Goal: Find specific page/section: Find specific page/section

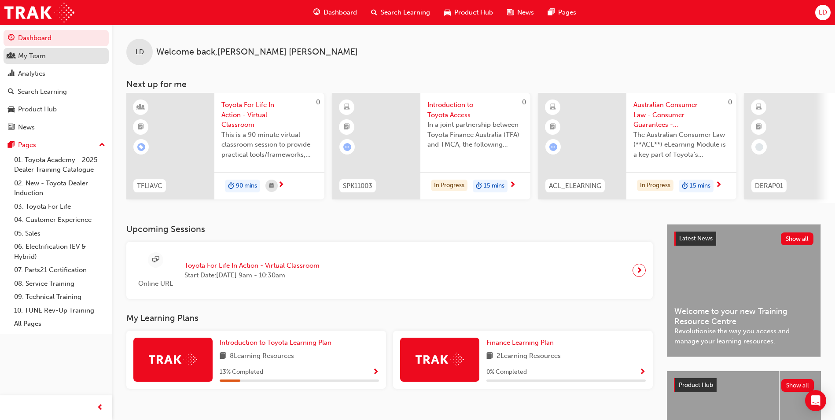
click at [47, 52] on div "My Team" at bounding box center [56, 56] width 96 height 11
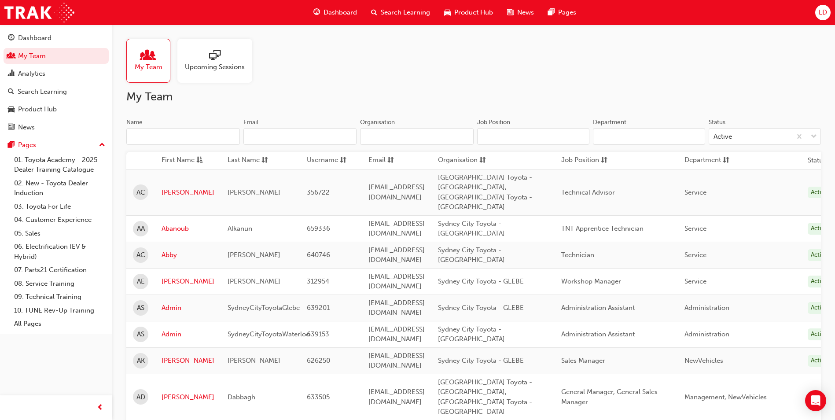
click at [182, 136] on input "Name" at bounding box center [183, 136] width 114 height 17
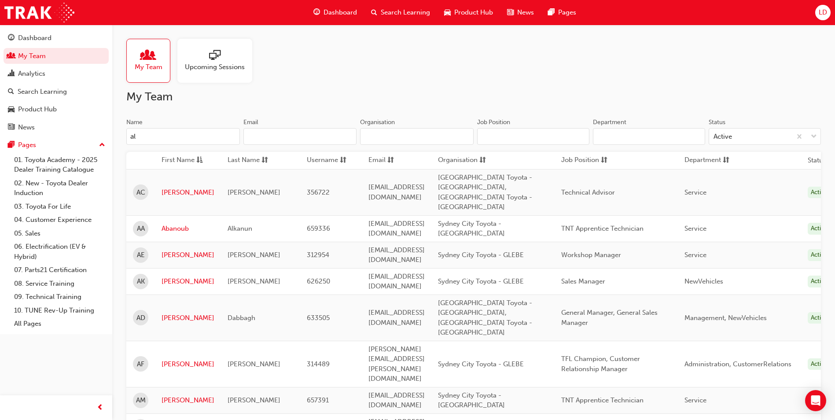
type input "a"
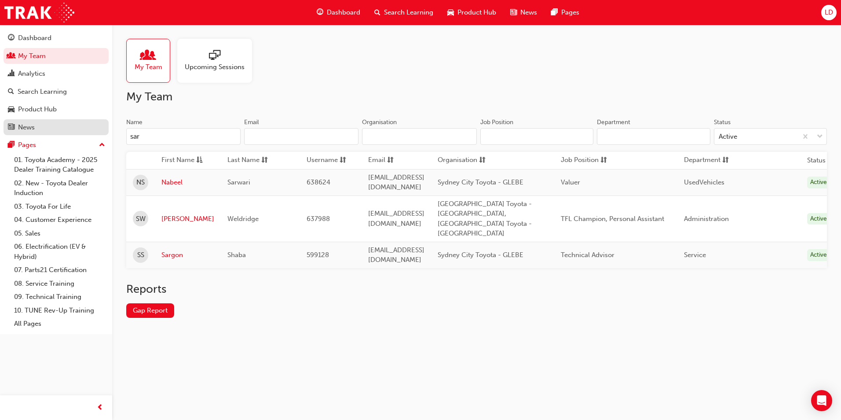
drag, startPoint x: 159, startPoint y: 132, endPoint x: 80, endPoint y: 128, distance: 79.3
click at [82, 128] on div "Dashboard My Team Analytics Search Learning Product Hub News Pages Pages 01. To…" at bounding box center [420, 210] width 841 height 420
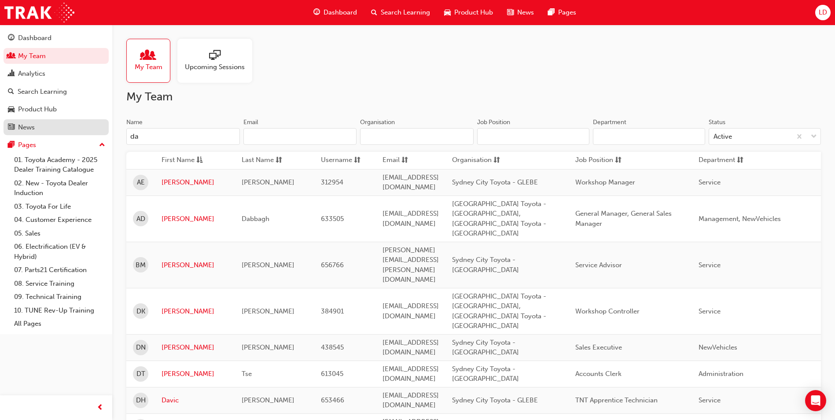
type input "d"
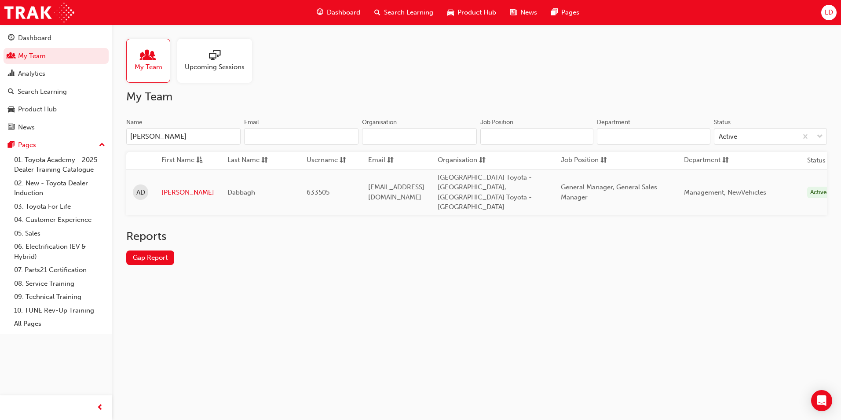
type input "[PERSON_NAME]"
